Goal: Communication & Community: Ask a question

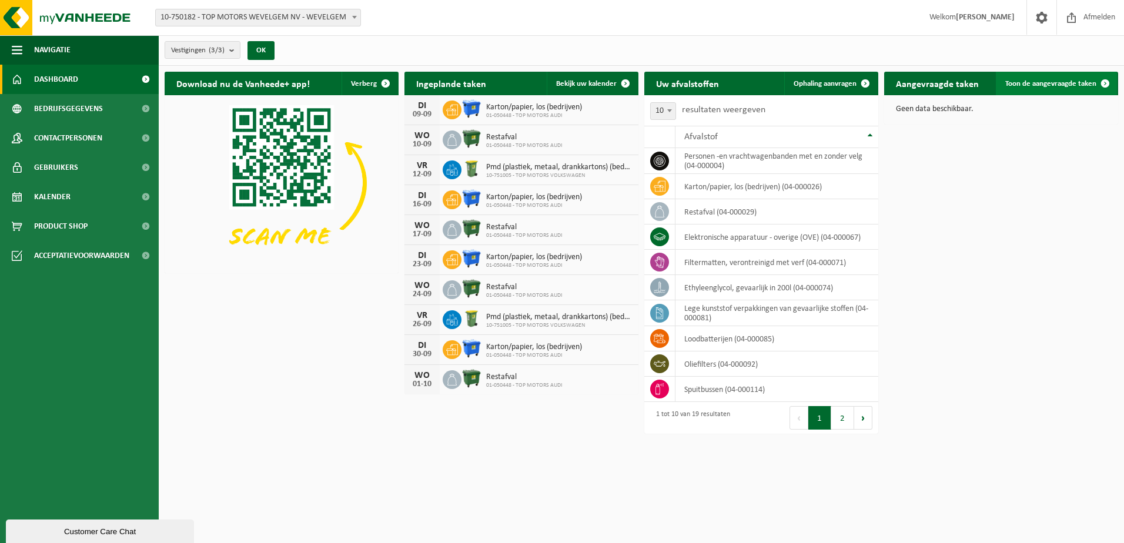
click at [1045, 81] on span "Toon de aangevraagde taken" at bounding box center [1050, 84] width 91 height 8
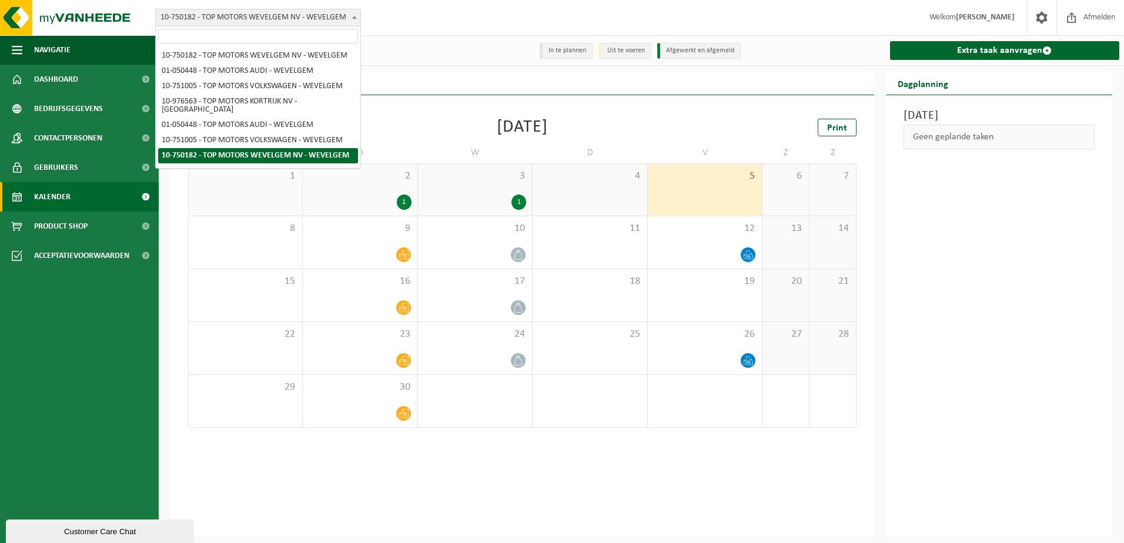
click at [339, 15] on span "10-750182 - TOP MOTORS WEVELGEM NV - WEVELGEM" at bounding box center [258, 17] width 205 height 16
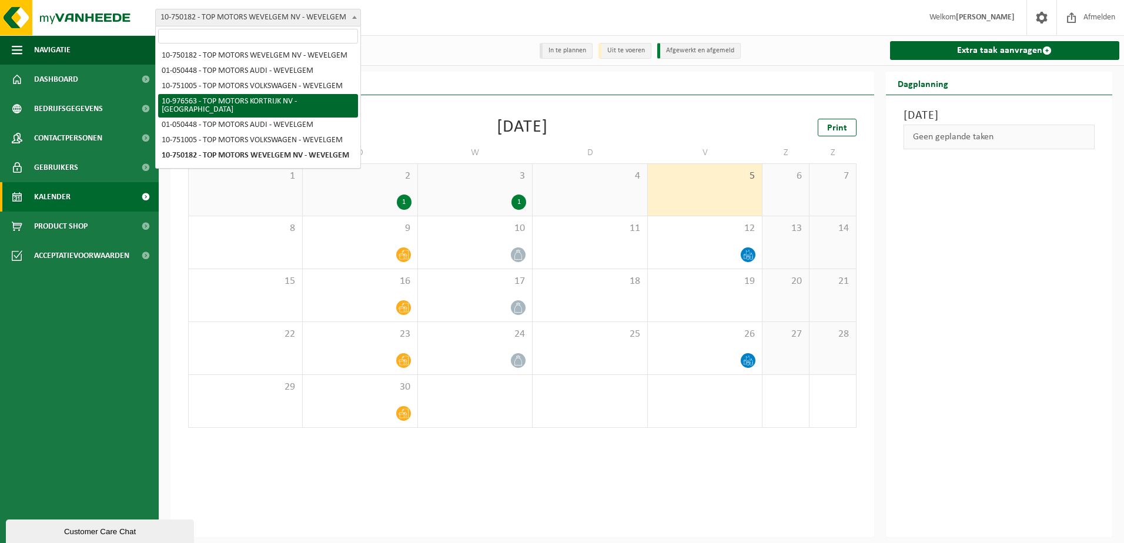
select select "158912"
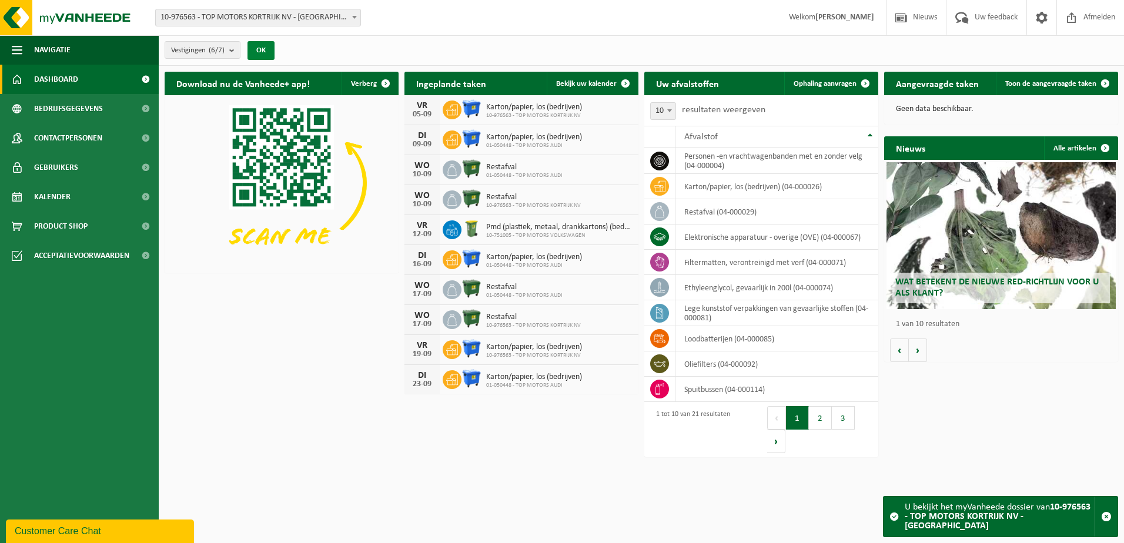
click at [267, 49] on button "OK" at bounding box center [261, 50] width 27 height 19
click at [231, 52] on b "submit" at bounding box center [234, 50] width 11 height 16
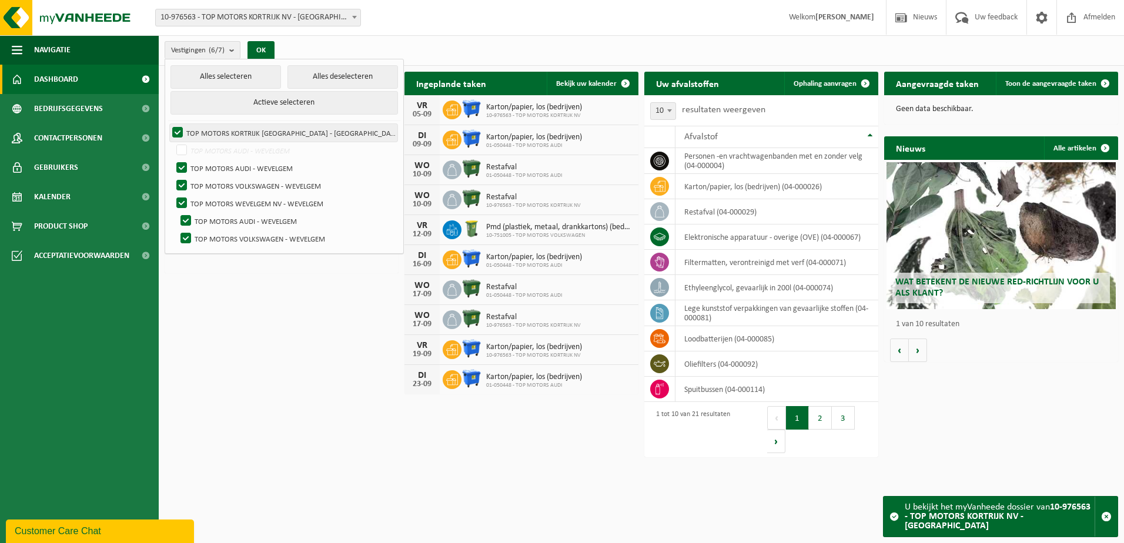
click at [176, 129] on label "TOP MOTORS KORTRIJK [GEOGRAPHIC_DATA] - [GEOGRAPHIC_DATA]" at bounding box center [284, 133] width 228 height 18
click at [168, 124] on input "TOP MOTORS KORTRIJK [GEOGRAPHIC_DATA] - [GEOGRAPHIC_DATA]" at bounding box center [168, 123] width 1 height 1
checkbox input "false"
click at [315, 73] on button "Alles deselecteren" at bounding box center [342, 77] width 111 height 24
checkbox input "false"
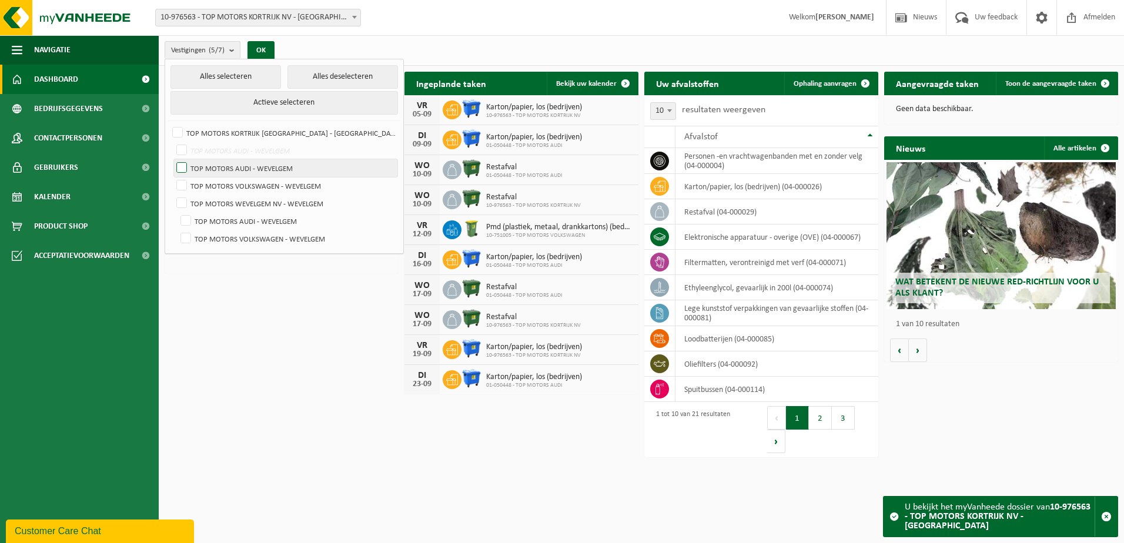
checkbox input "false"
click at [181, 133] on label "TOP MOTORS KORTRIJK [GEOGRAPHIC_DATA] - [GEOGRAPHIC_DATA]" at bounding box center [284, 133] width 228 height 18
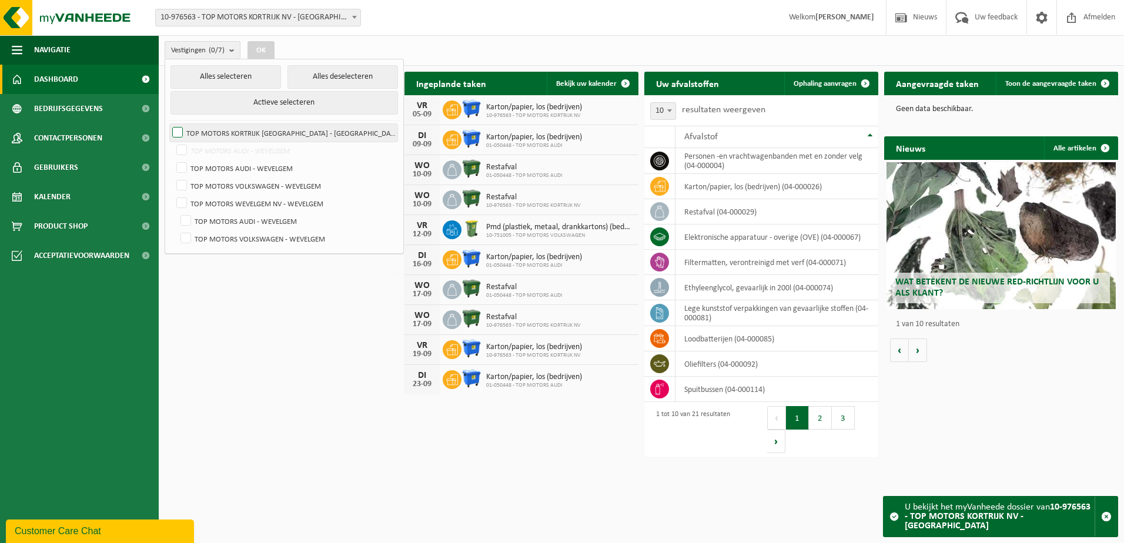
click at [168, 124] on input "TOP MOTORS KORTRIJK [GEOGRAPHIC_DATA] - [GEOGRAPHIC_DATA]" at bounding box center [168, 123] width 1 height 1
checkbox input "true"
click at [263, 45] on button "OK" at bounding box center [261, 50] width 27 height 19
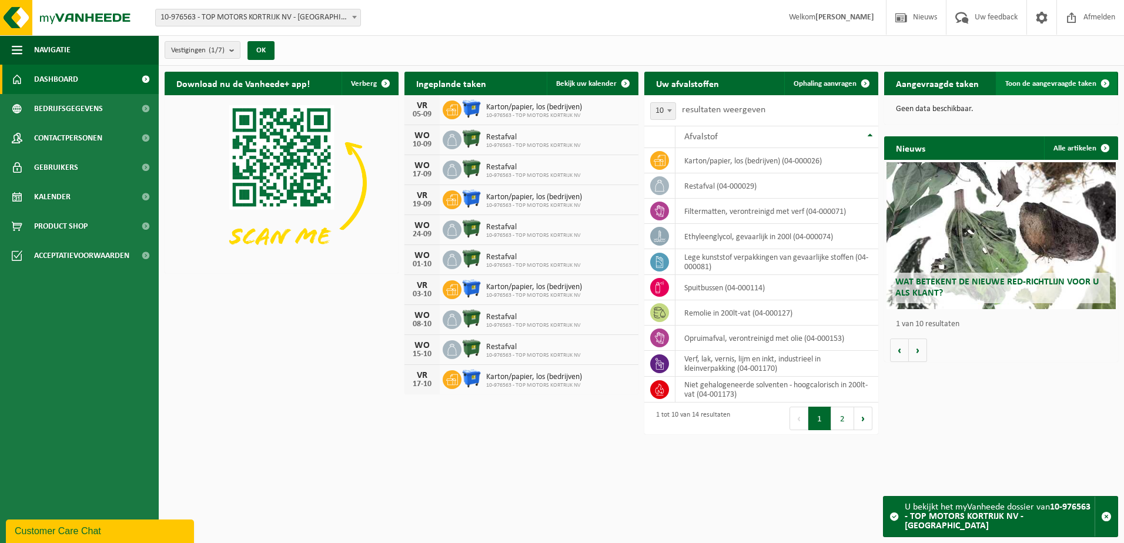
click at [1054, 75] on link "Toon de aangevraagde taken" at bounding box center [1056, 84] width 121 height 24
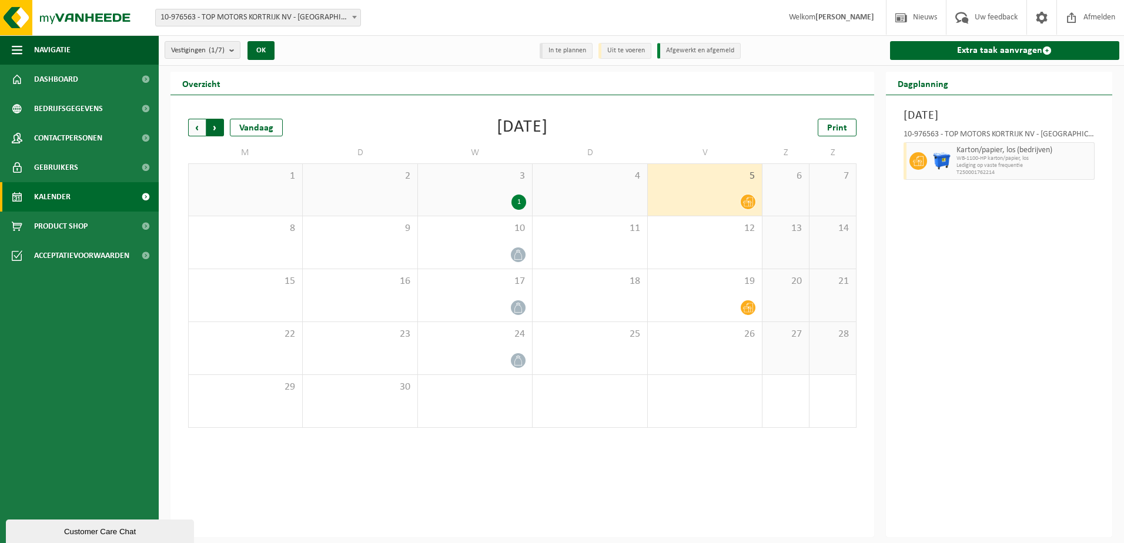
click at [197, 131] on span "Vorige" at bounding box center [197, 128] width 18 height 18
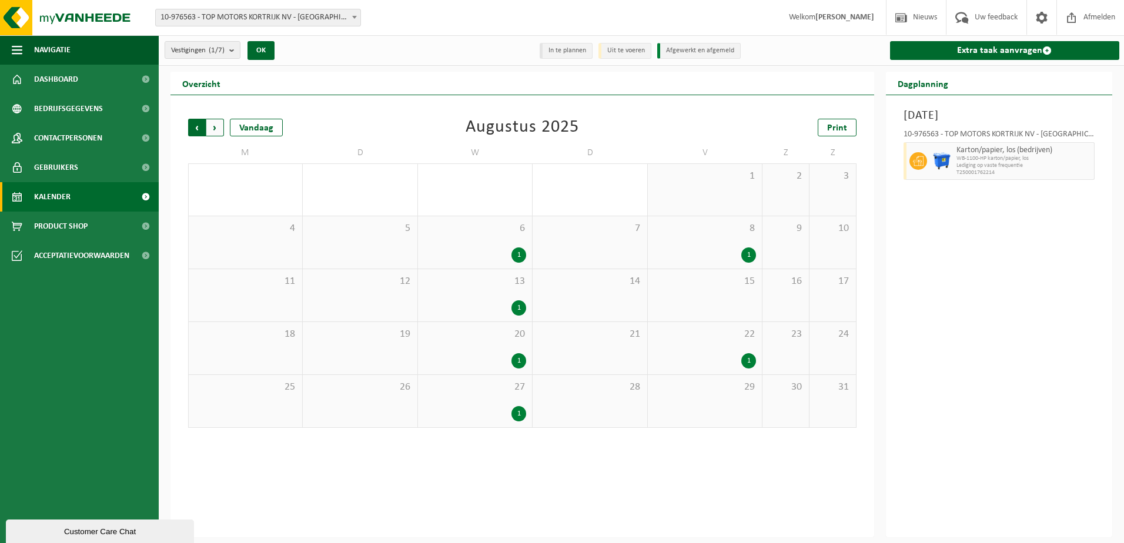
click at [220, 132] on span "Volgende" at bounding box center [215, 128] width 18 height 18
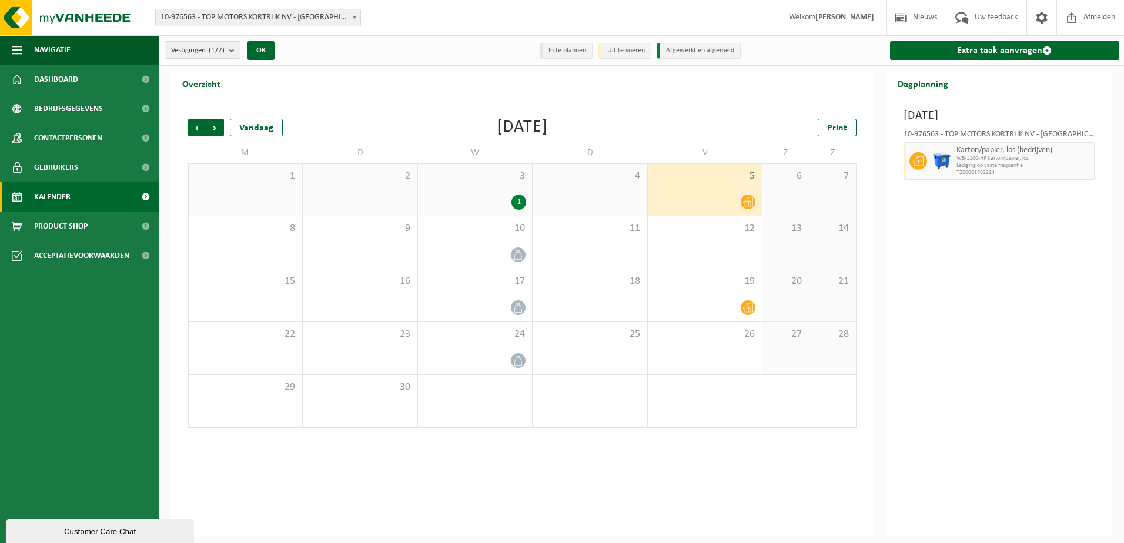
click at [64, 531] on div "Customer Care Chat" at bounding box center [100, 531] width 170 height 9
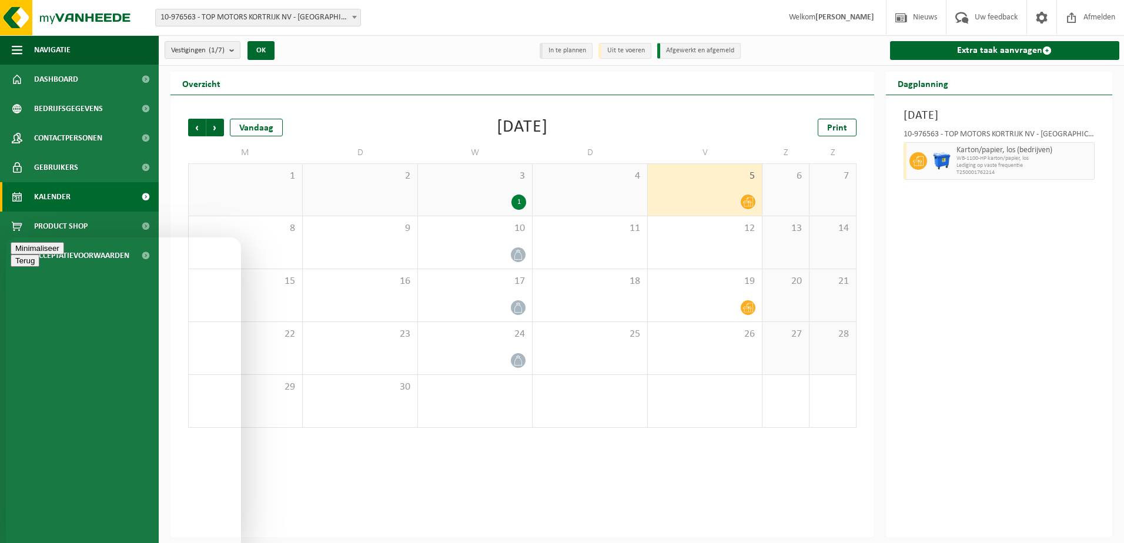
type textarea "H"
type textarea "Goedemiddag, ik heb op dinsdag 26/08/2025 een aanvraag gedaan voor het komen op…"
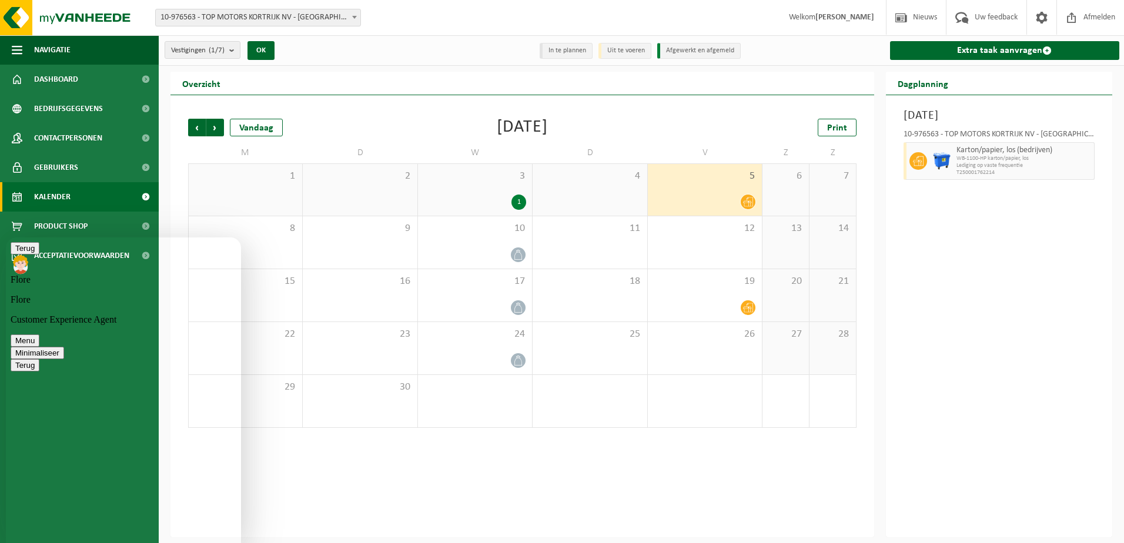
scroll to position [153, 0]
drag, startPoint x: 99, startPoint y: 527, endPoint x: 111, endPoint y: 527, distance: 11.2
type textarea "Oké, bedankt"
